Goal: Information Seeking & Learning: Learn about a topic

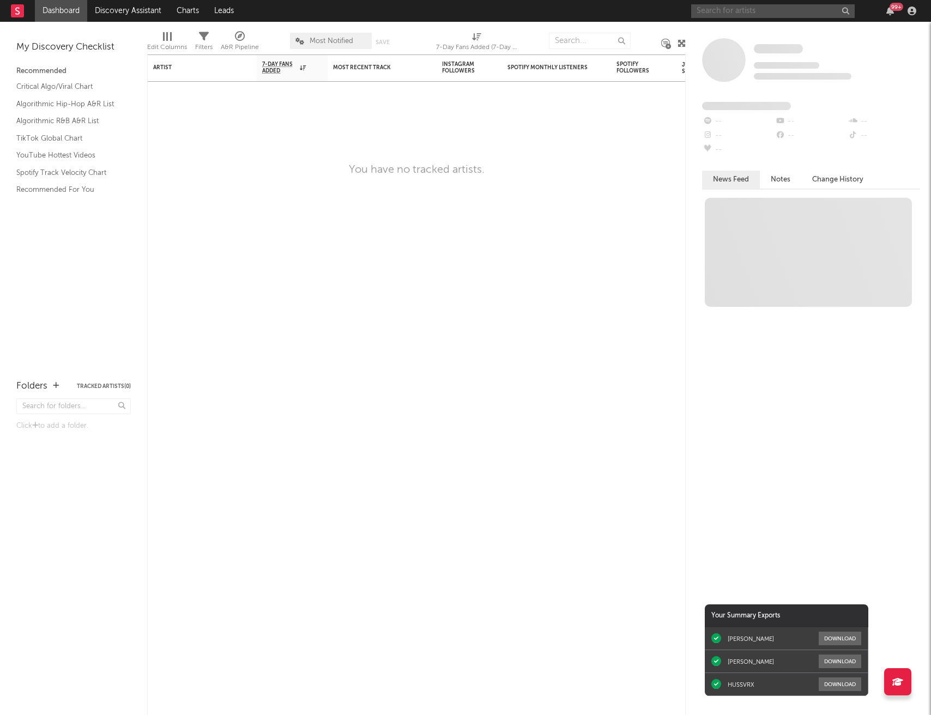
click at [733, 10] on input "text" at bounding box center [772, 11] width 163 height 14
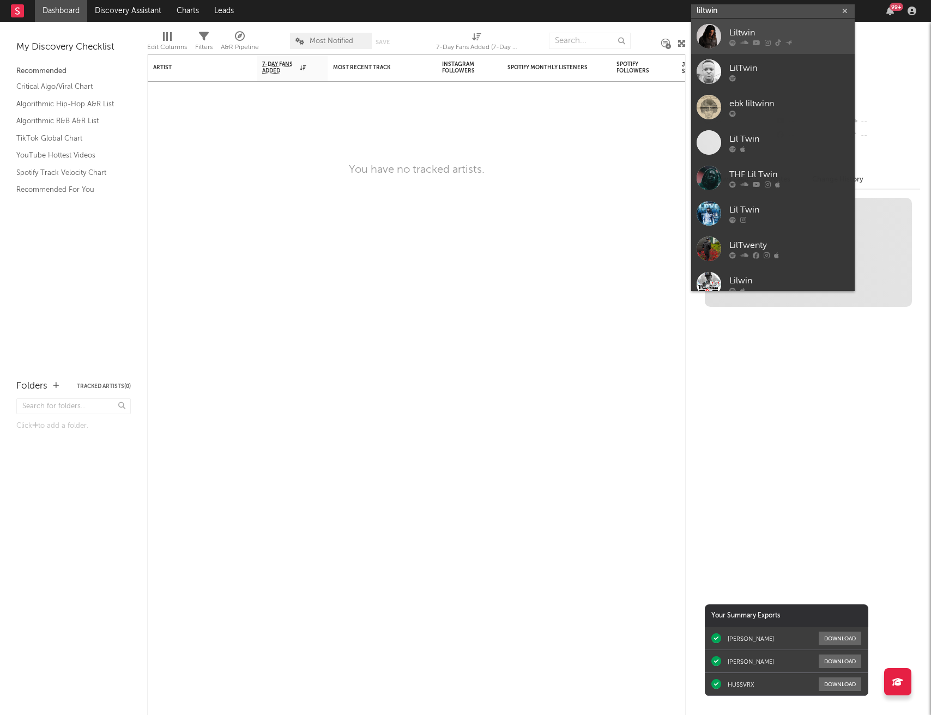
type input "liltwin"
click at [744, 34] on div "Liltwin" at bounding box center [789, 32] width 120 height 13
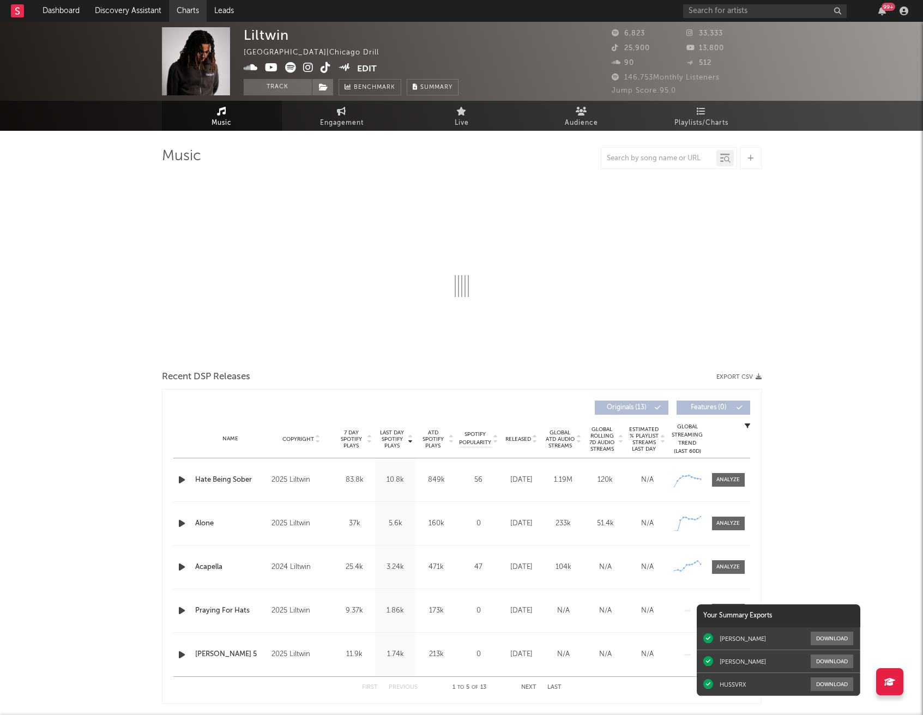
select select "6m"
